Goal: Find specific page/section

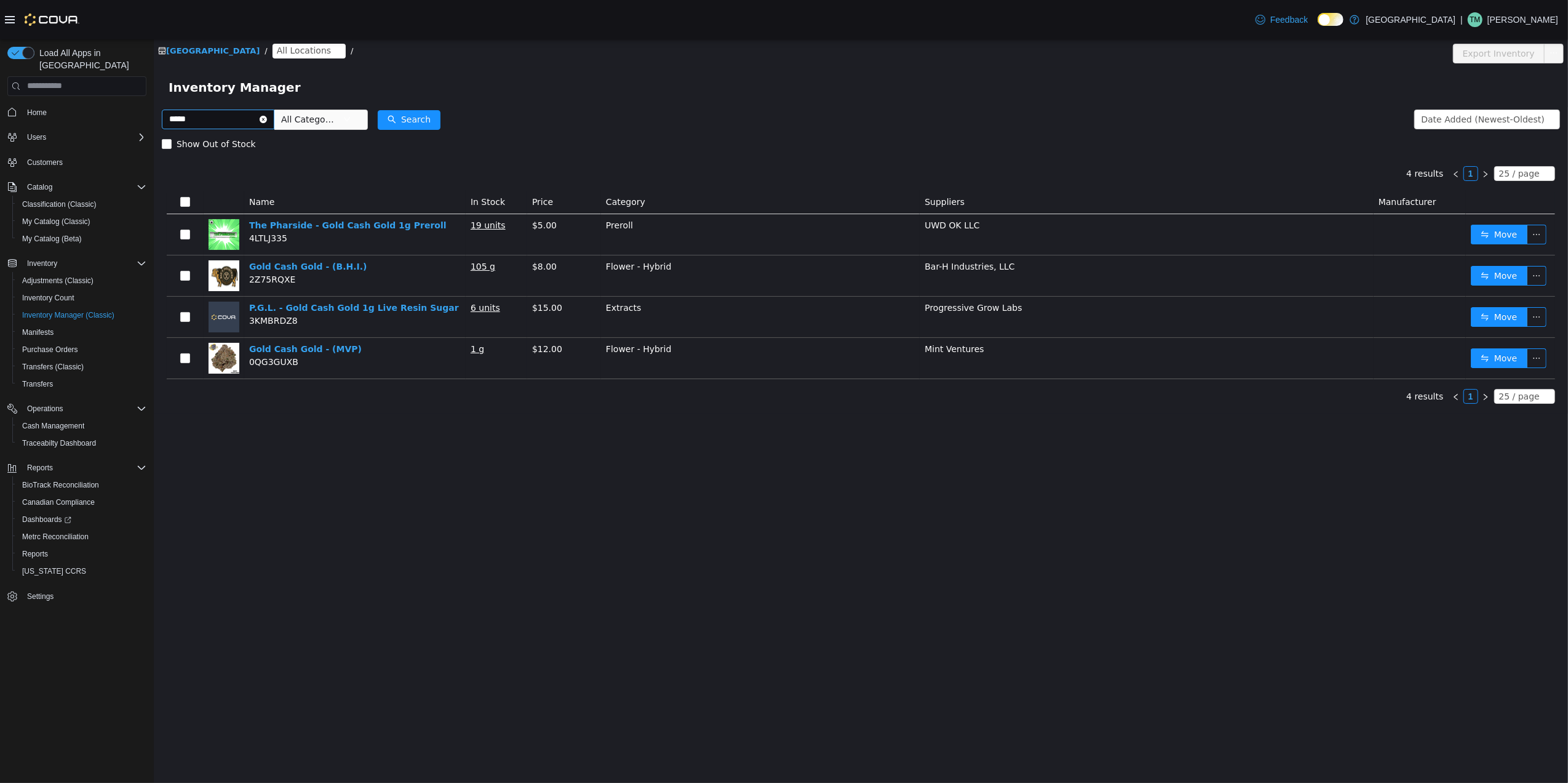
click at [266, 117] on icon "icon: close-circle" at bounding box center [262, 119] width 7 height 7
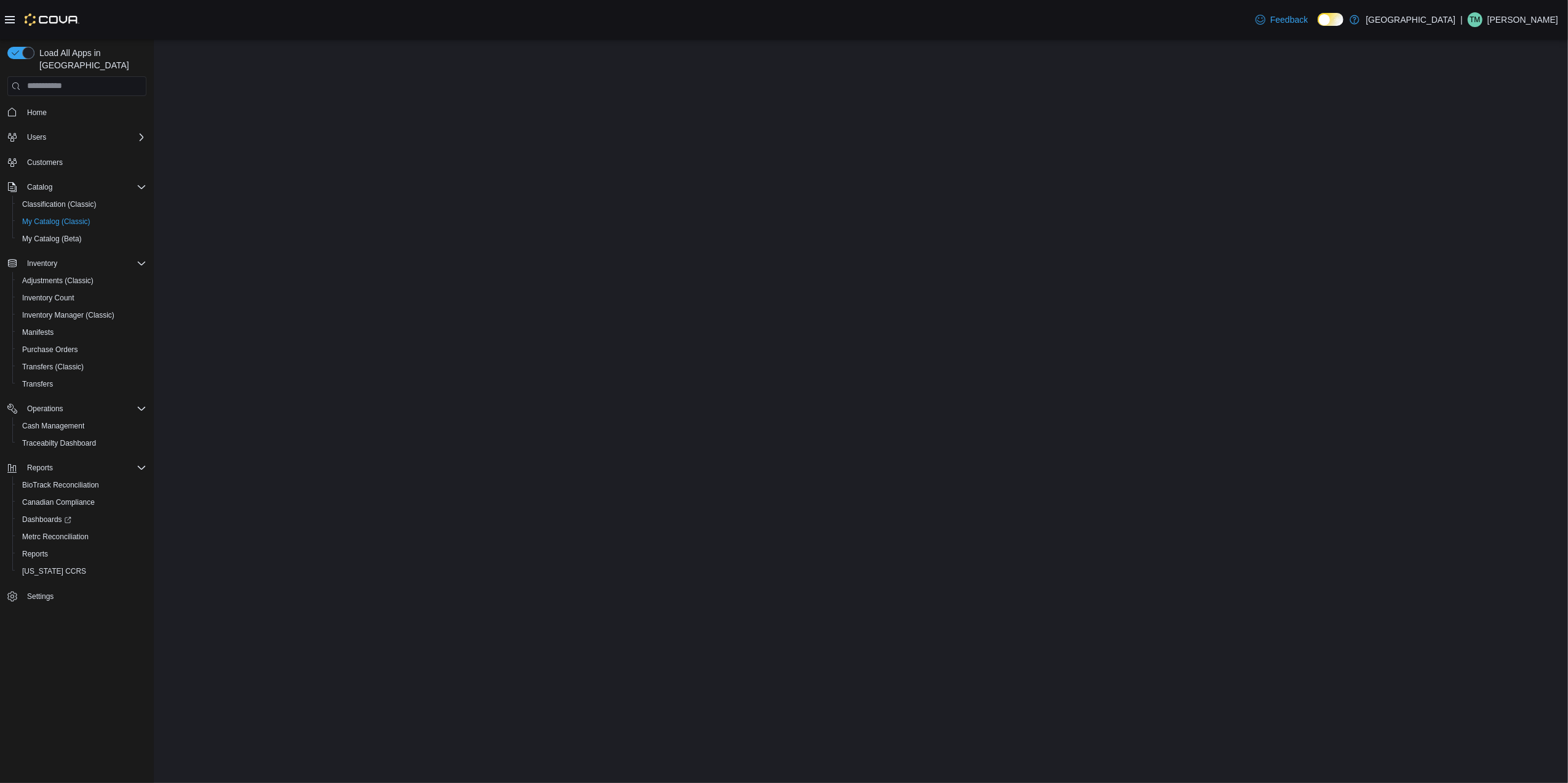
select select "**********"
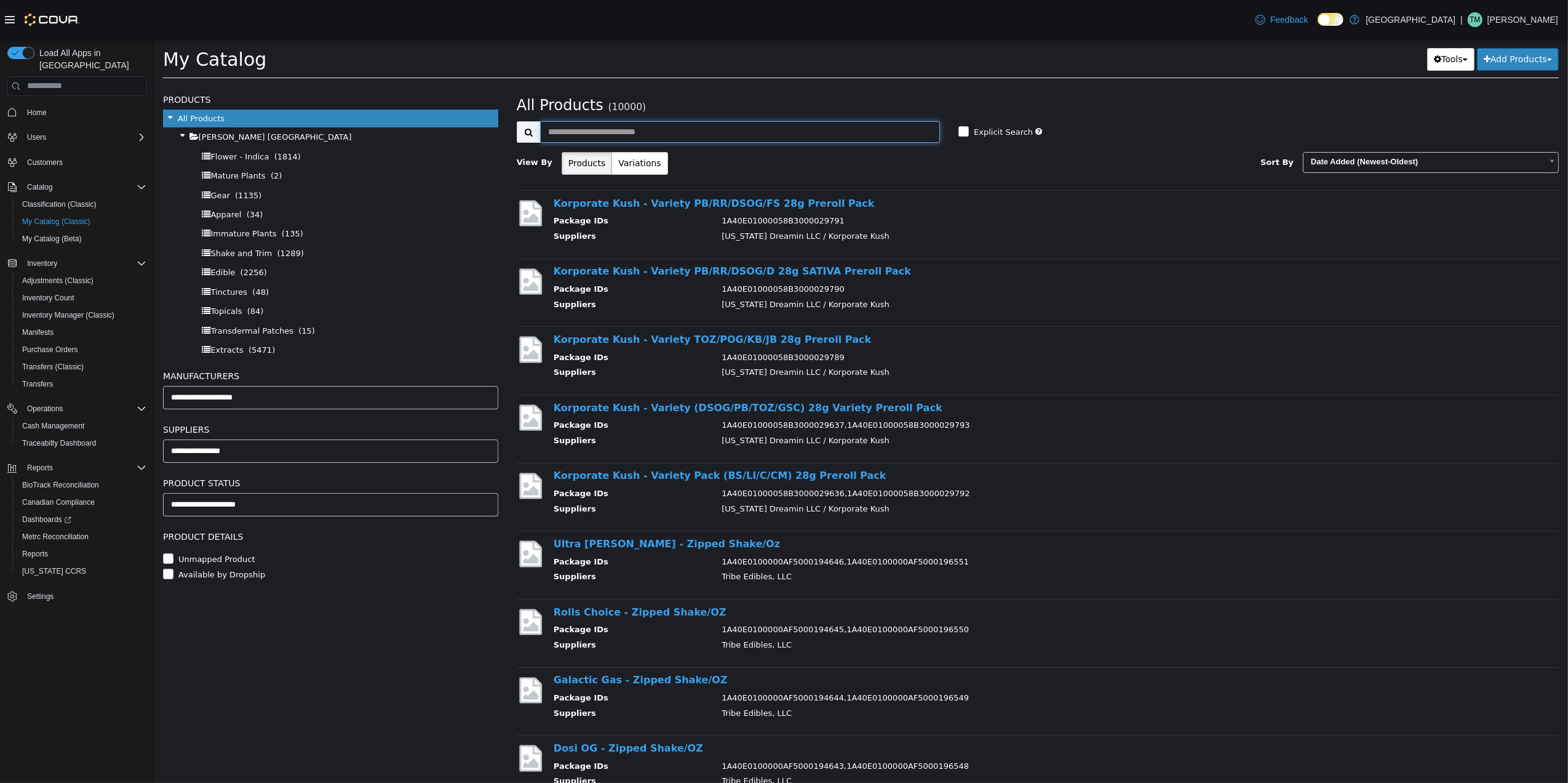
click at [625, 127] on input "text" at bounding box center [740, 131] width 400 height 22
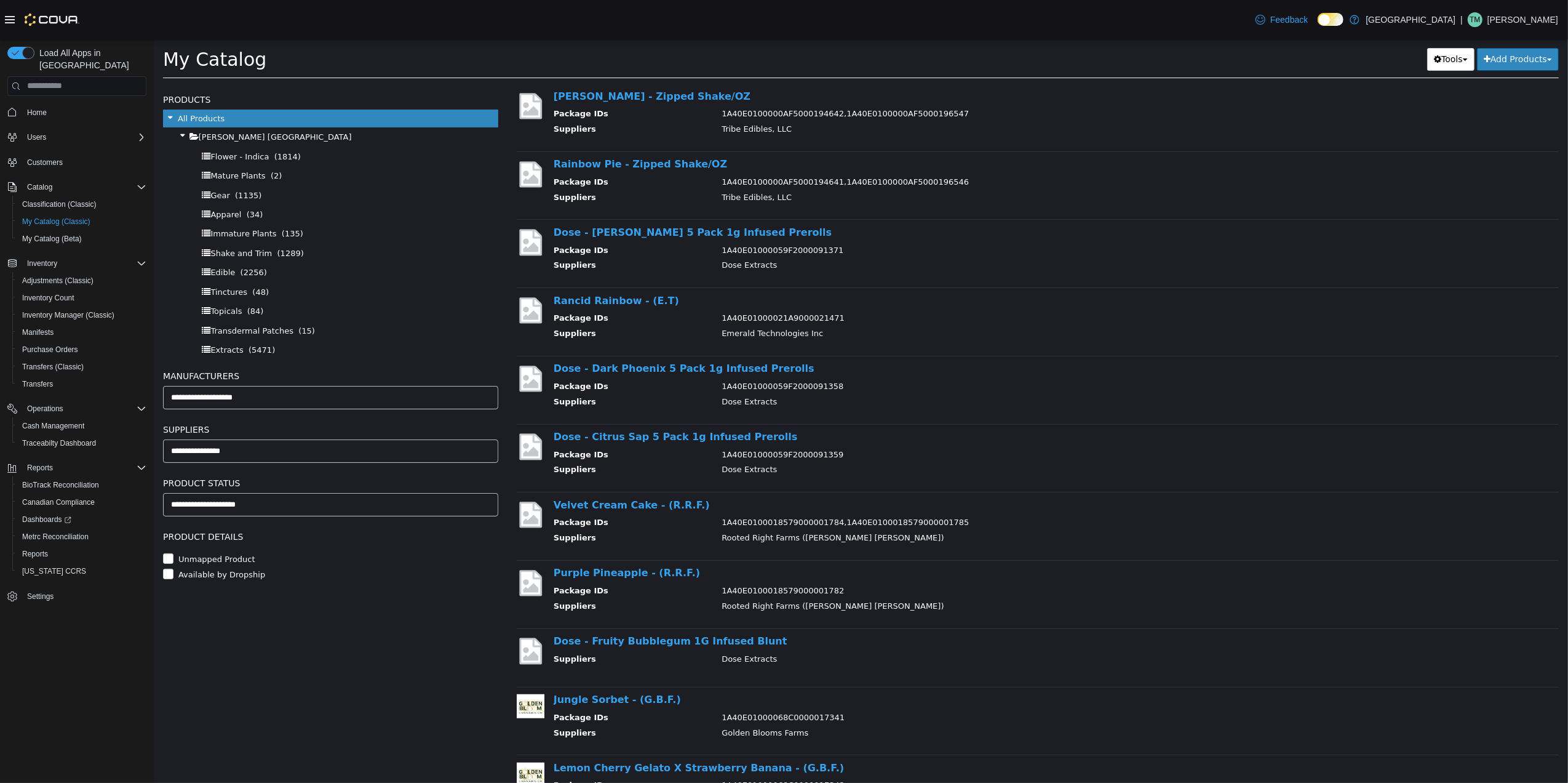
scroll to position [739, 0]
